Goal: Navigation & Orientation: Find specific page/section

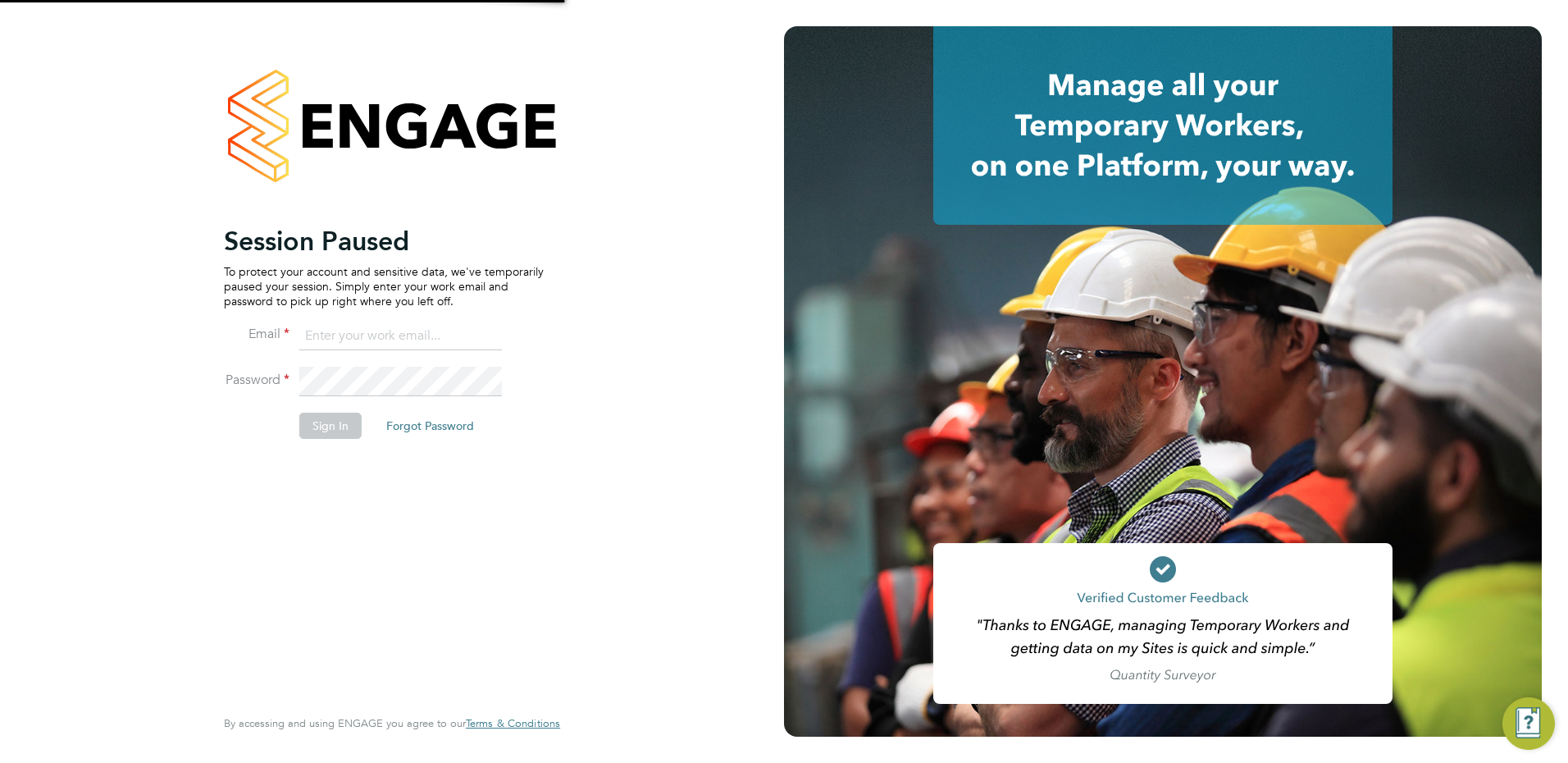
type input "[EMAIL_ADDRESS][DOMAIN_NAME]"
type input "Emma.Wood1@ncclondon.ac.uk"
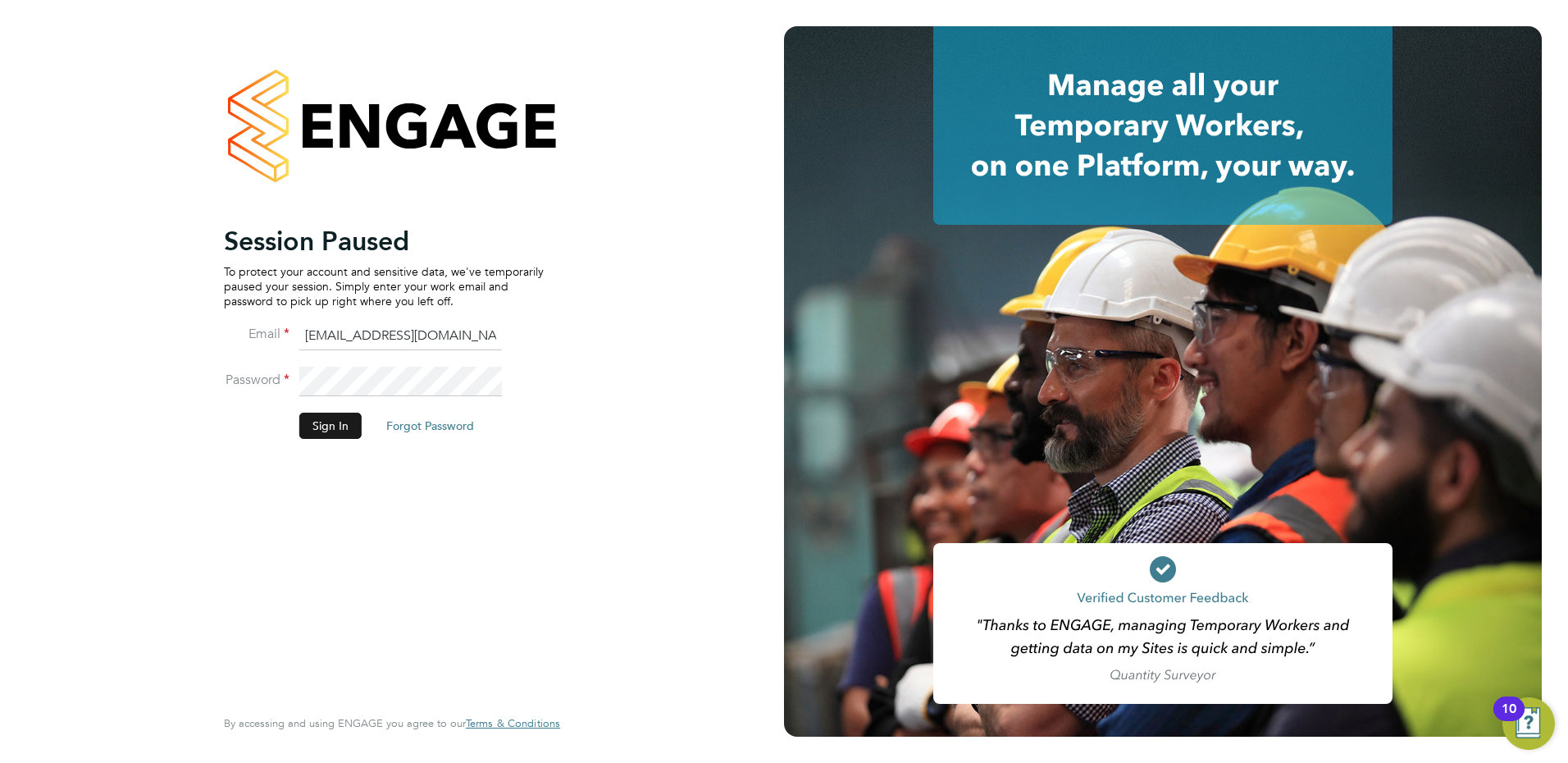
click at [346, 430] on button "Sign In" at bounding box center [331, 426] width 62 height 27
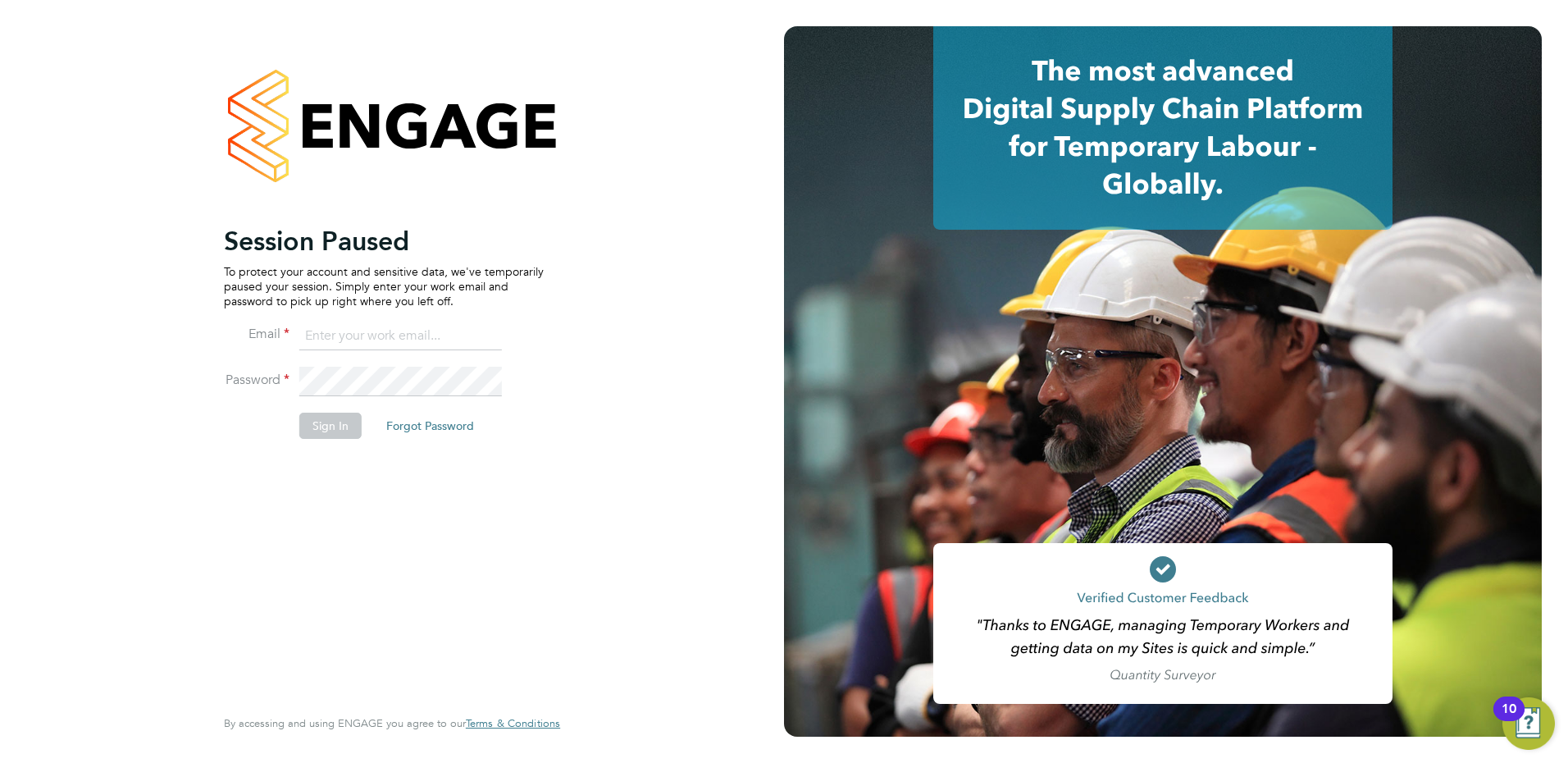
type input "[EMAIL_ADDRESS][DOMAIN_NAME]"
click at [346, 428] on button "Sign In" at bounding box center [331, 426] width 62 height 27
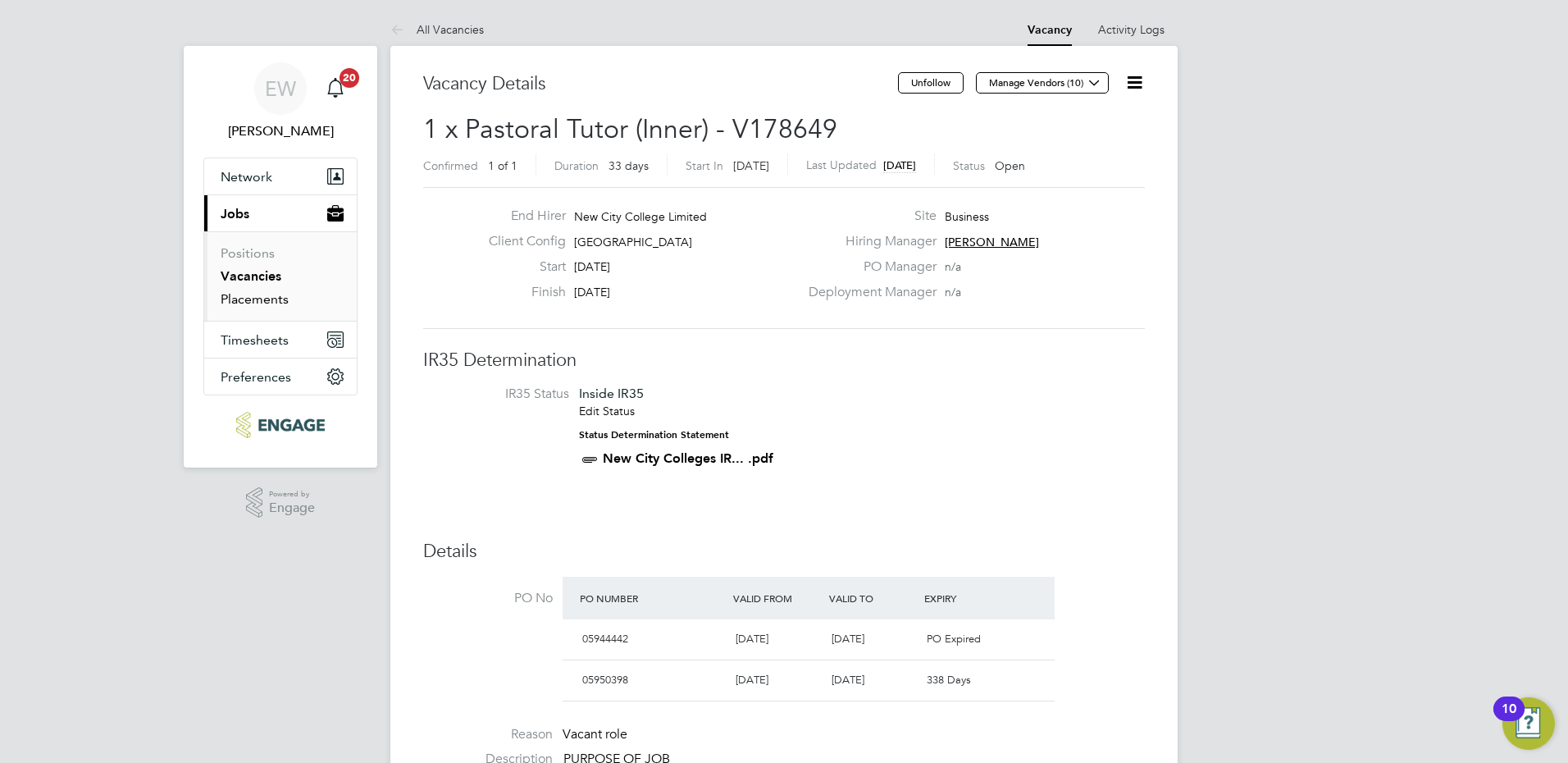
click at [250, 304] on link "Placements" at bounding box center [255, 299] width 68 height 16
